Goal: Use online tool/utility: Utilize a website feature to perform a specific function

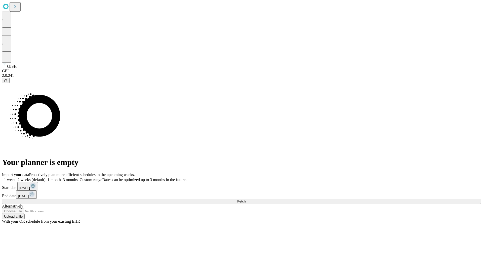
click at [246, 199] on span "Fetch" at bounding box center [241, 201] width 8 height 4
